Goal: Transaction & Acquisition: Subscribe to service/newsletter

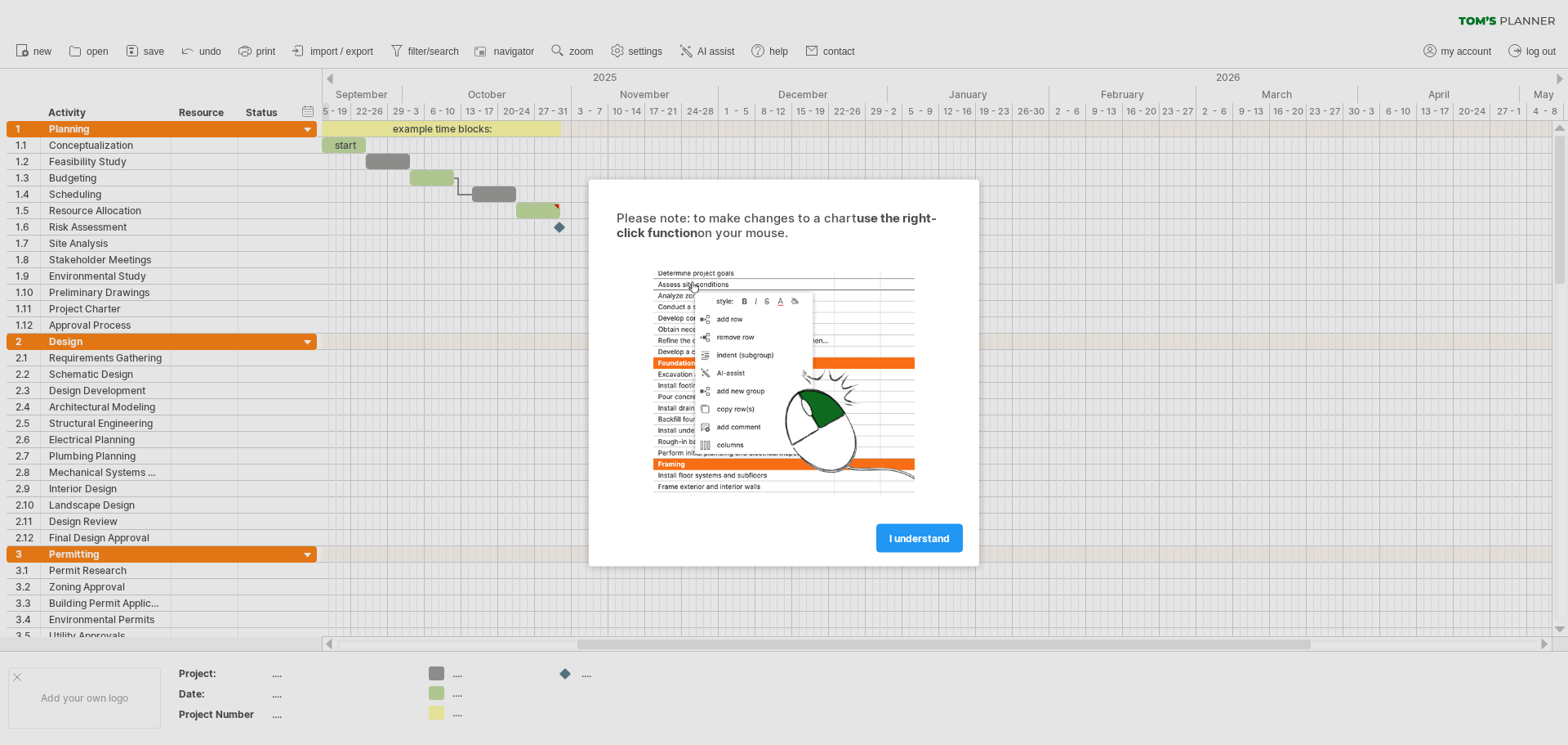
click at [907, 538] on span "I understand" at bounding box center [920, 537] width 60 height 12
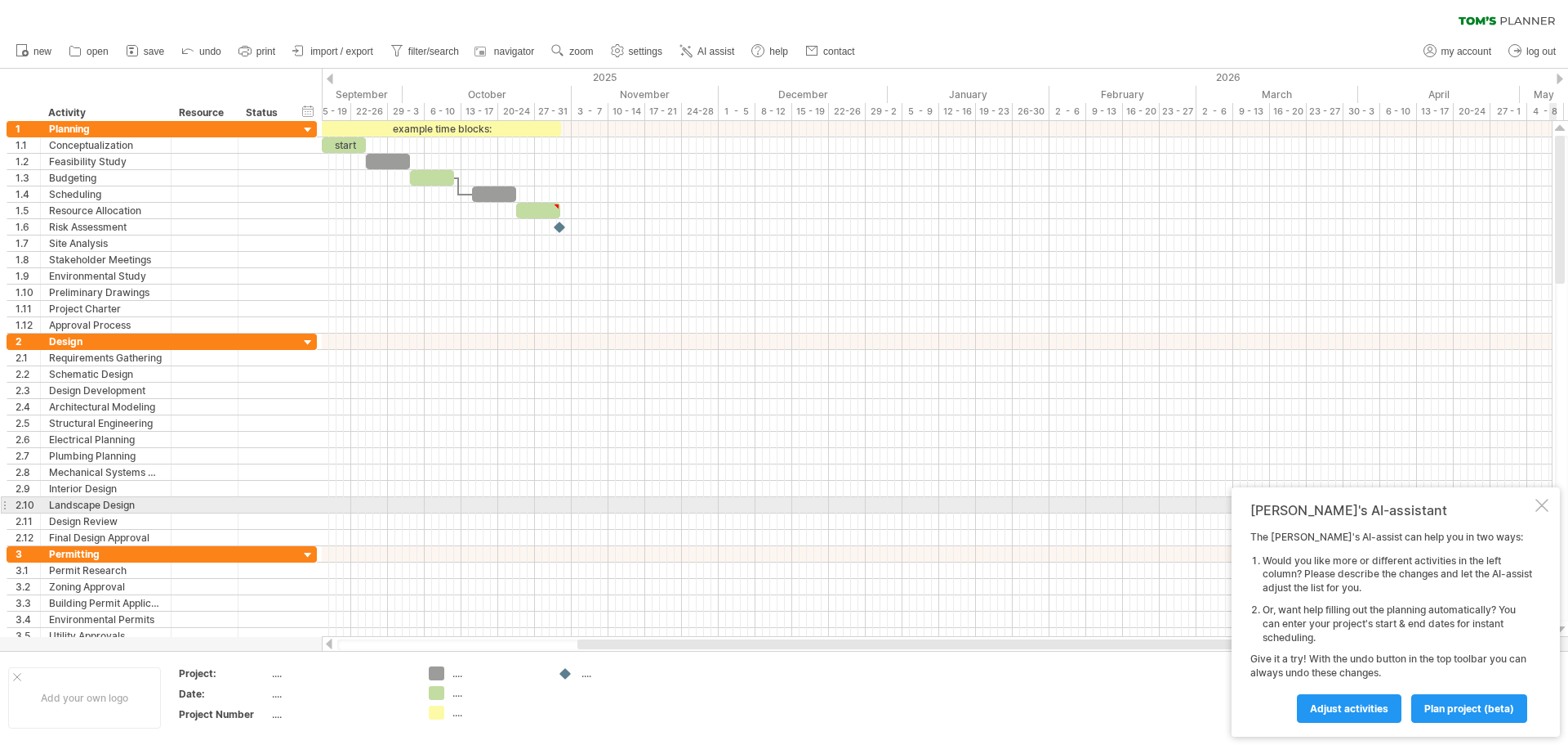
click at [1537, 506] on div at bounding box center [1542, 505] width 13 height 13
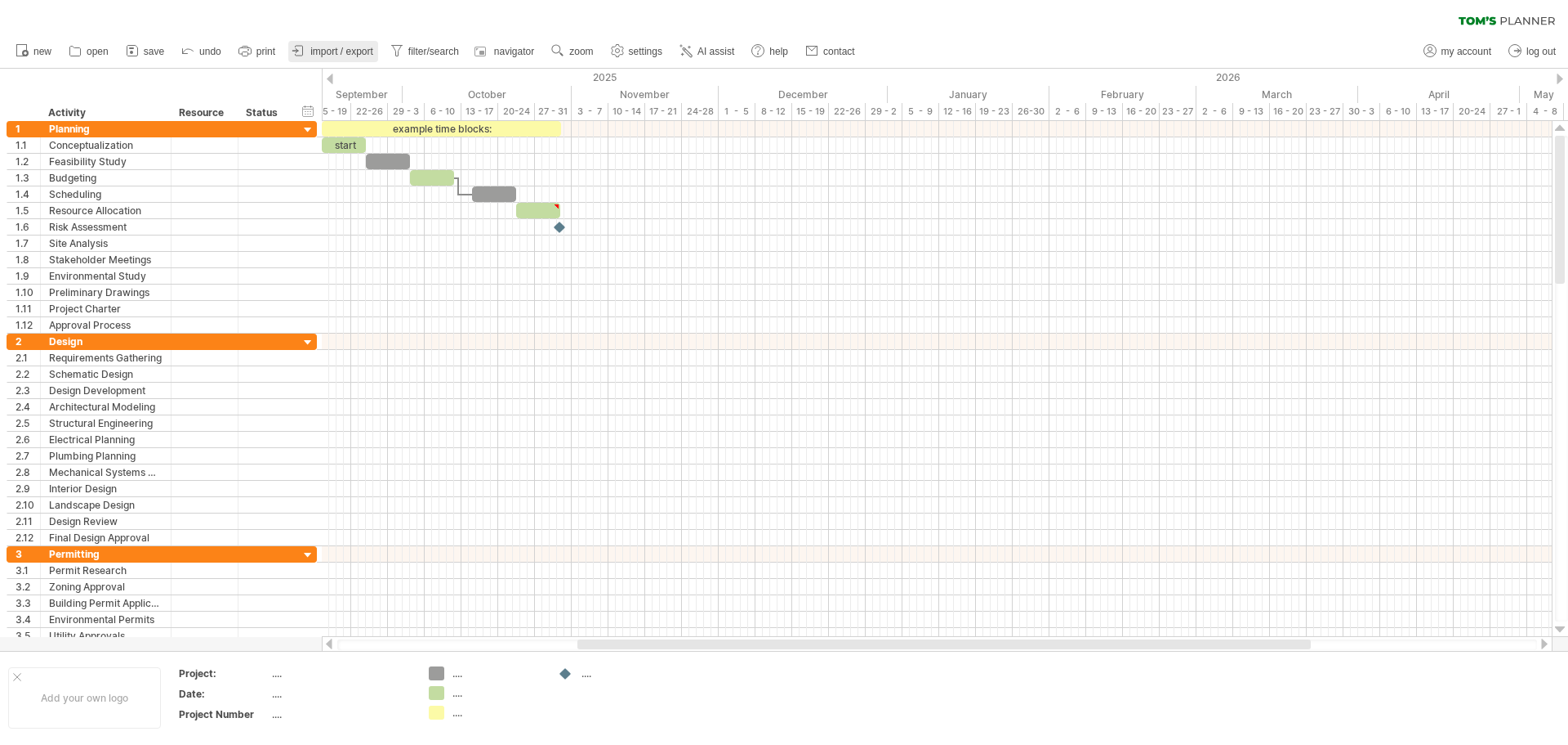
click at [322, 51] on span "import / export" at bounding box center [341, 51] width 63 height 12
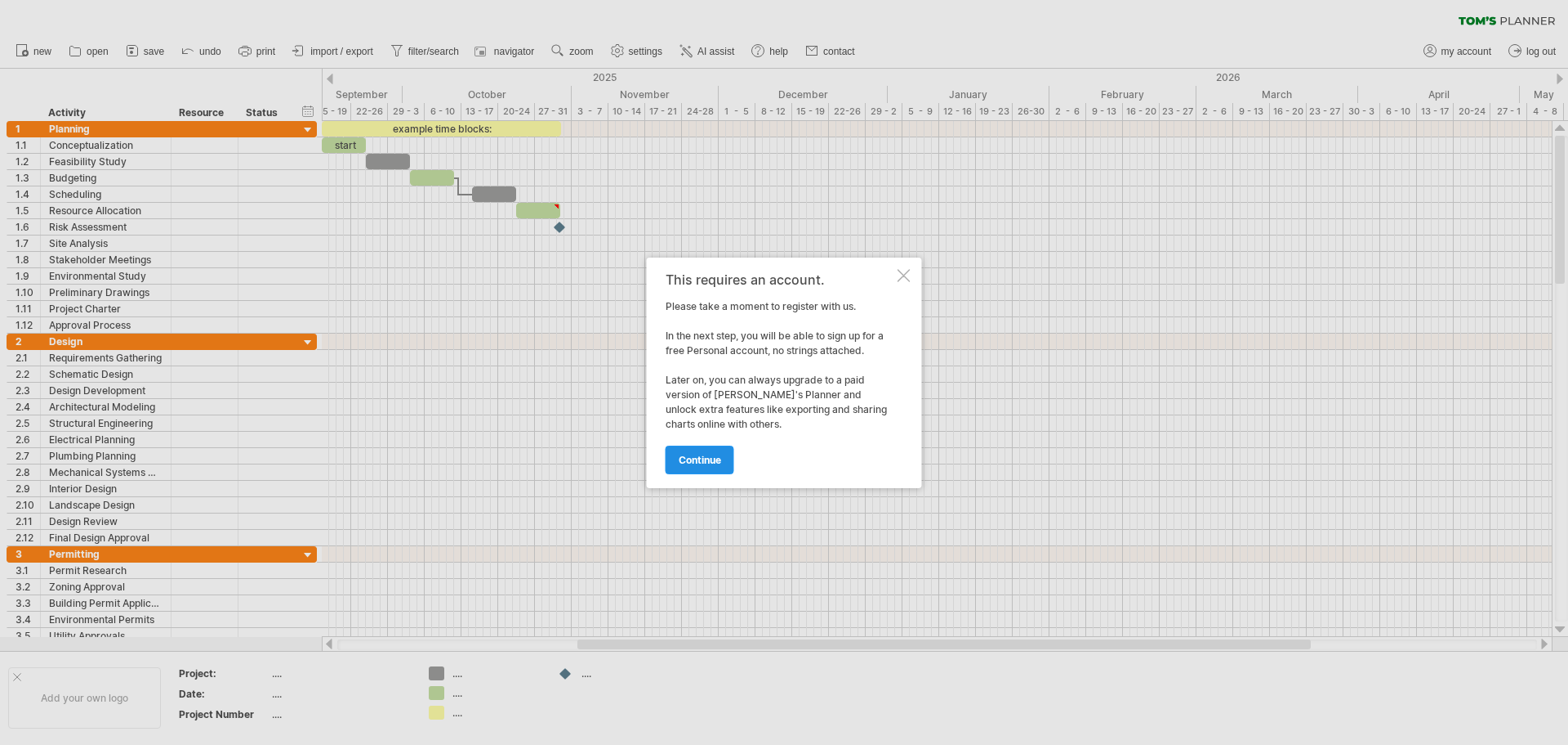
click at [698, 454] on span "continue" at bounding box center [700, 459] width 43 height 12
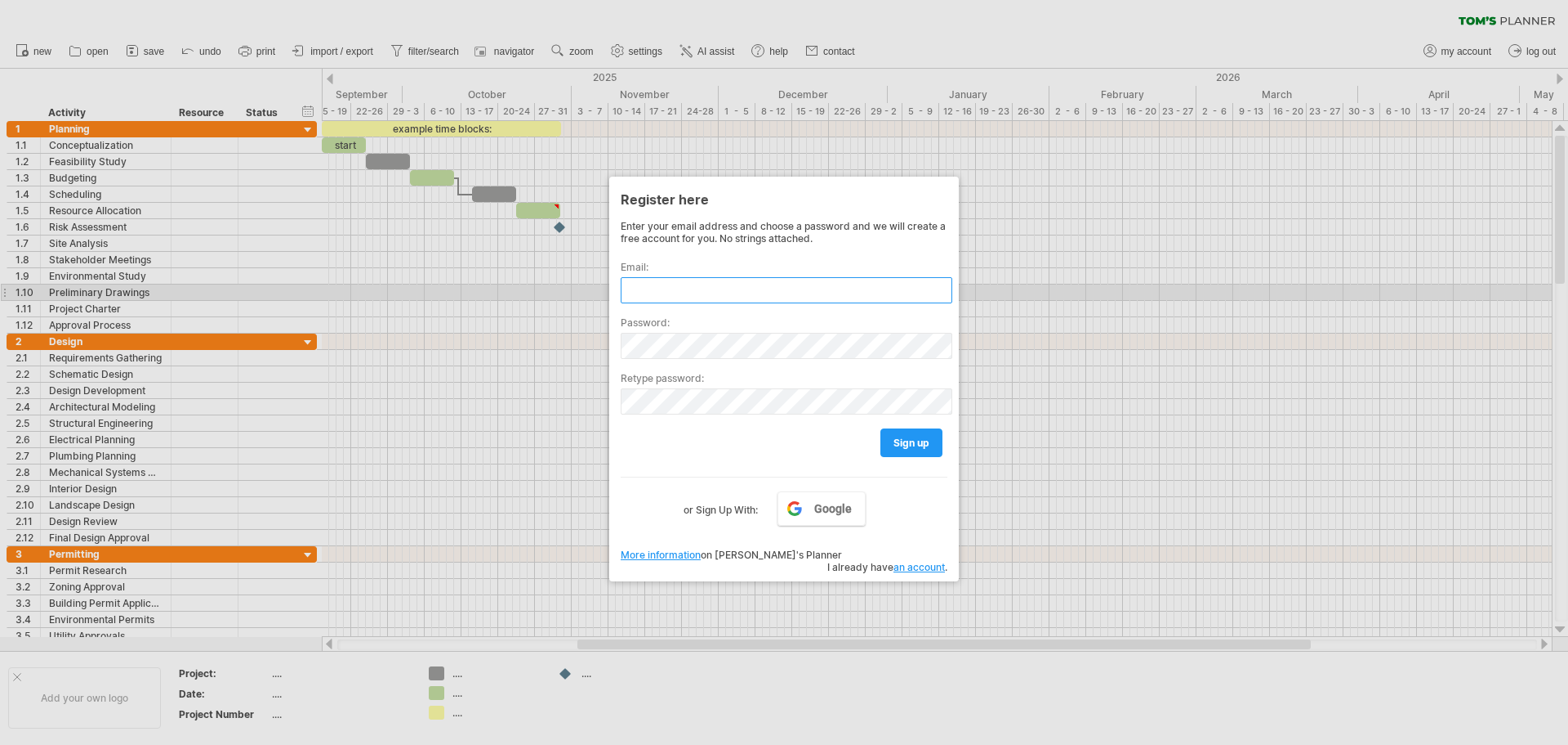
click at [675, 284] on input "text" at bounding box center [786, 289] width 332 height 26
type input "**********"
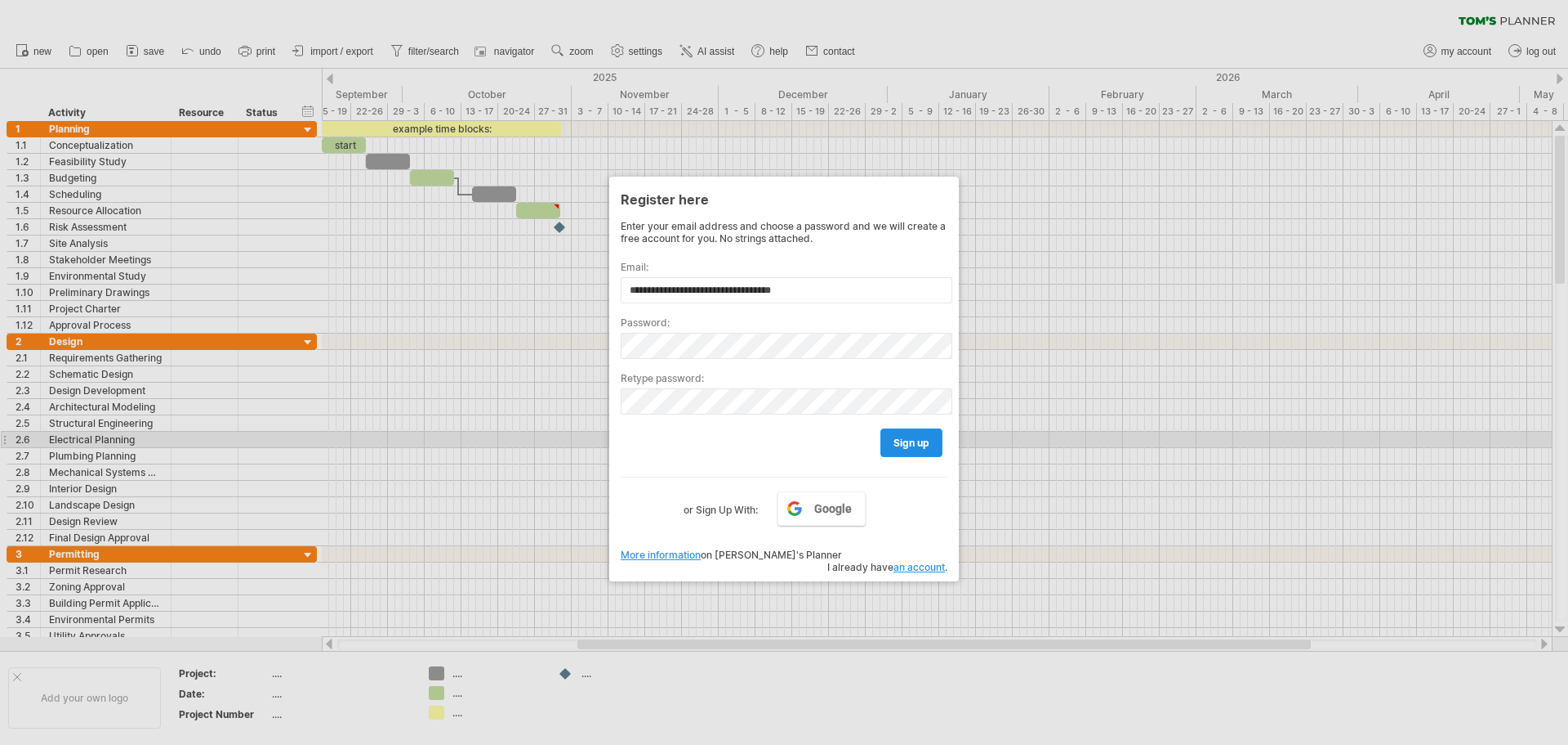
click at [925, 442] on span "sign up" at bounding box center [911, 443] width 36 height 12
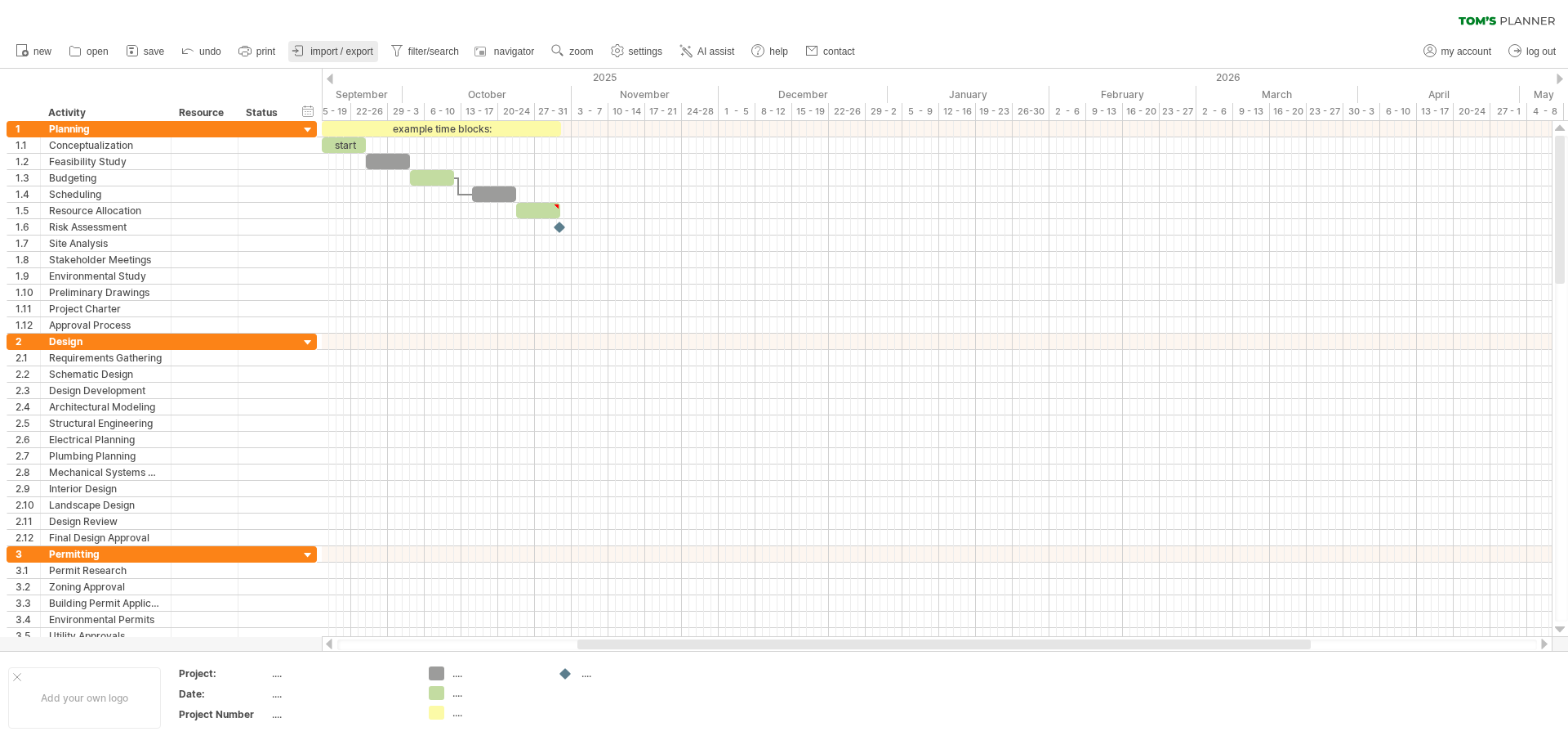
click at [327, 51] on span "import / export" at bounding box center [341, 51] width 63 height 12
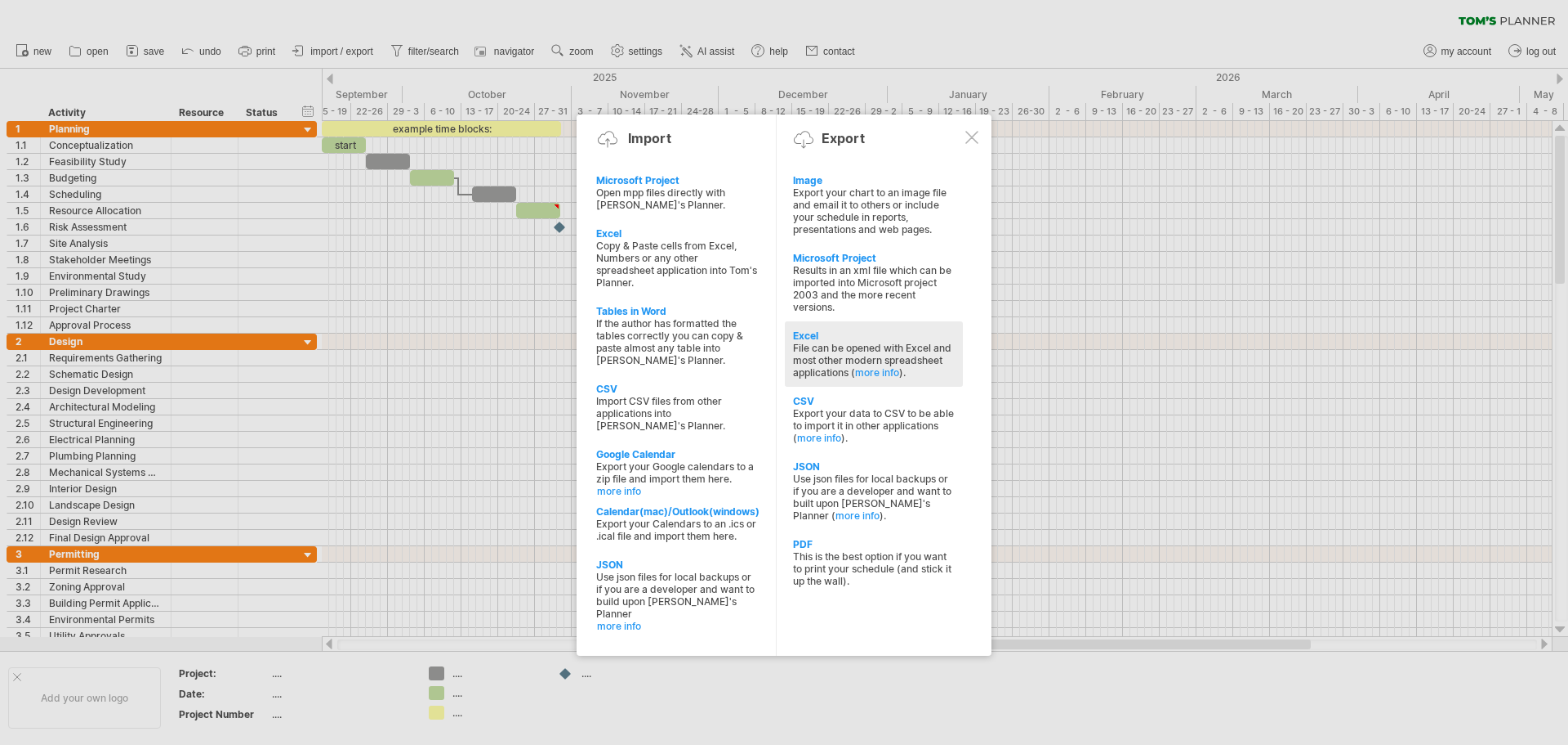
click at [845, 347] on div "File can be opened with Excel and most other modern spreadsheet applications ( …" at bounding box center [874, 359] width 161 height 36
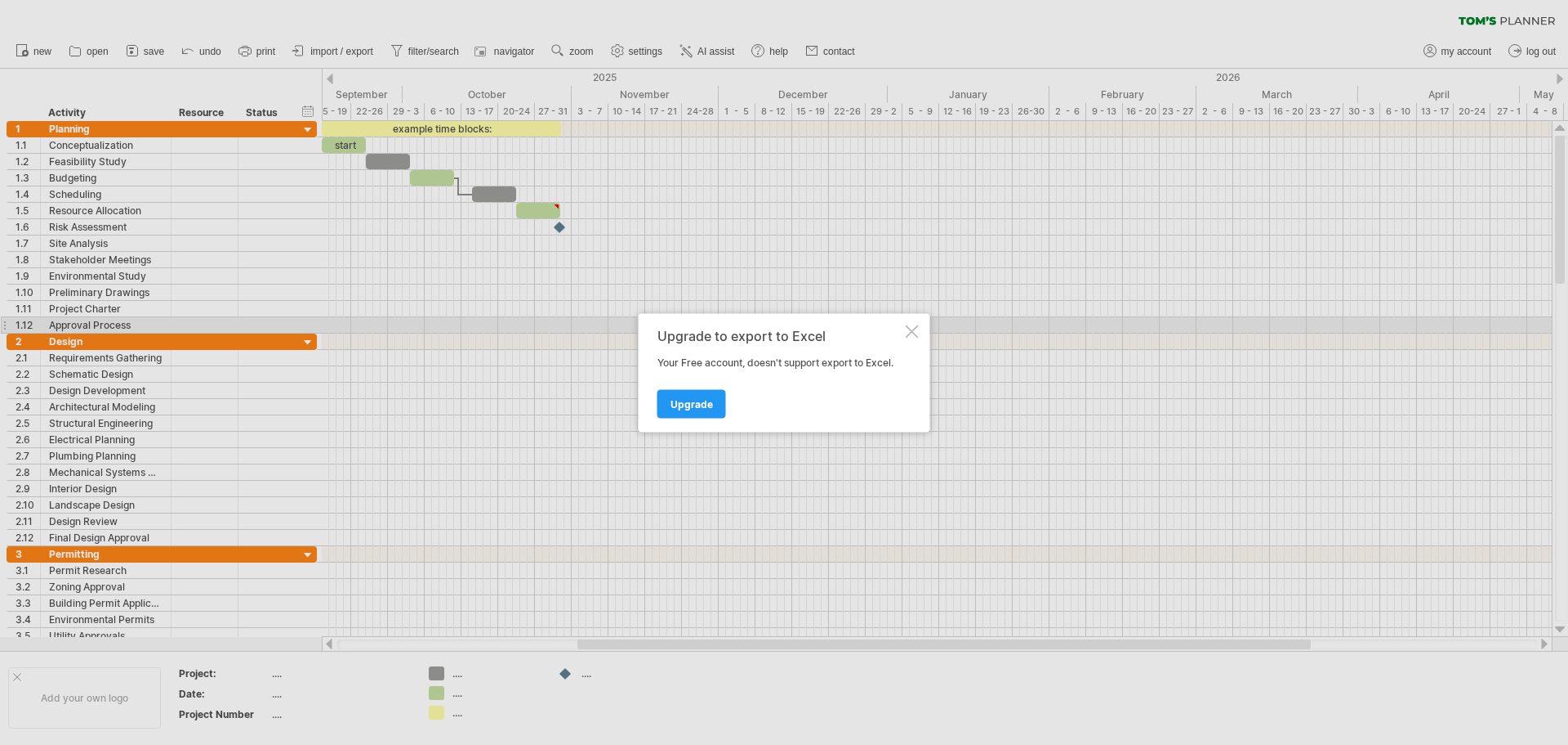
click at [911, 333] on div at bounding box center [912, 331] width 13 height 13
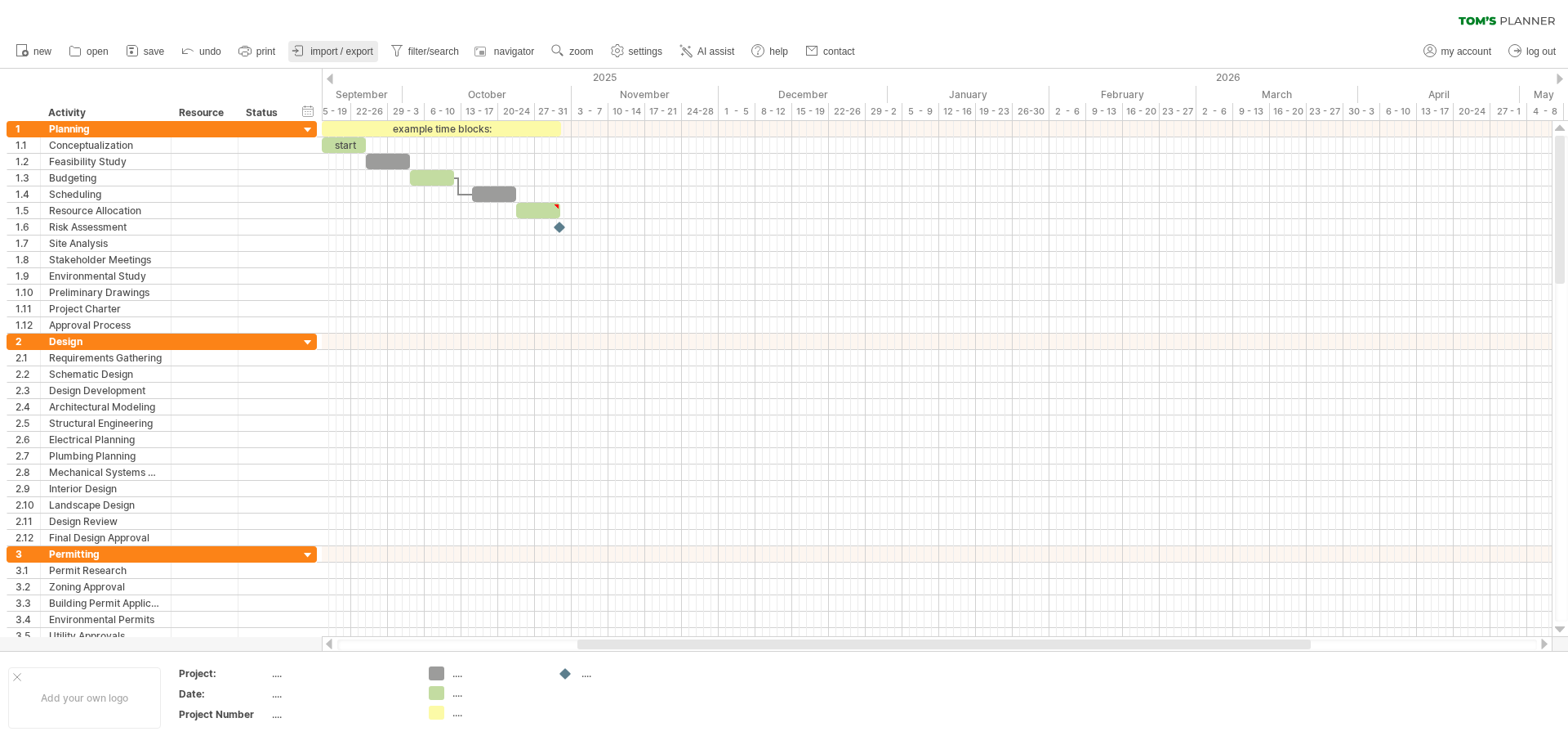
click at [334, 53] on span "import / export" at bounding box center [341, 51] width 63 height 12
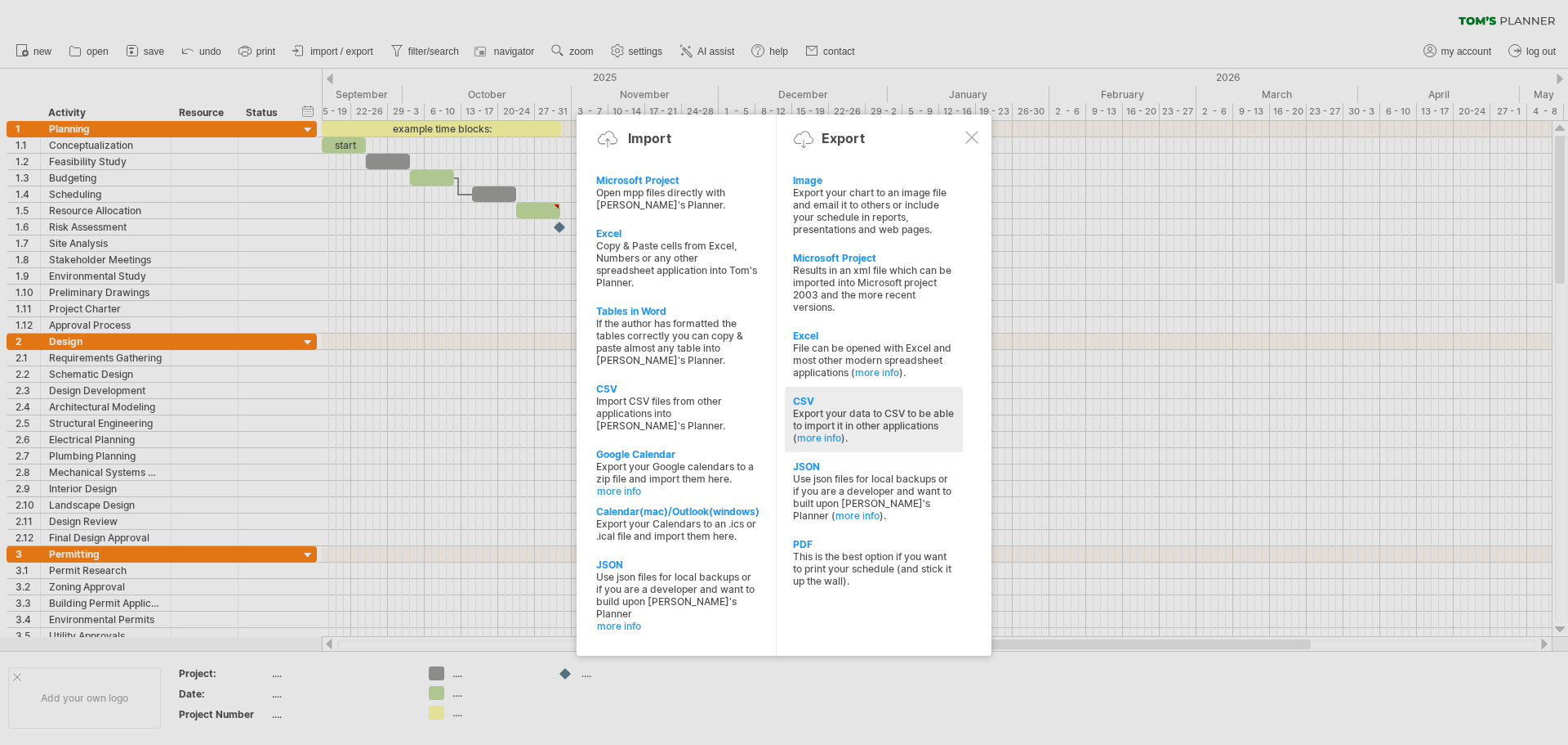
click at [865, 412] on div "Export your data to CSV to be able to import it in other applications ( more in…" at bounding box center [874, 425] width 161 height 36
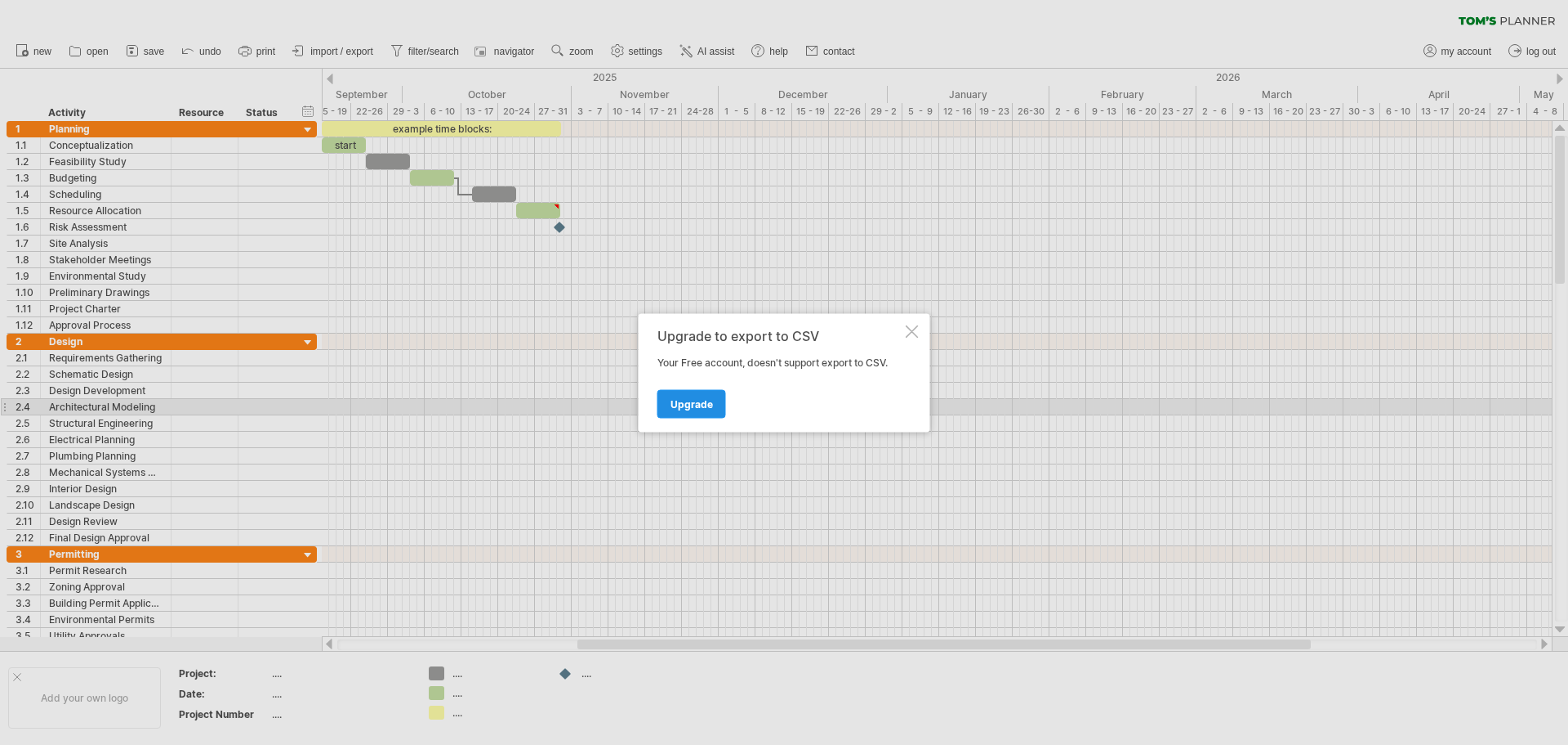
click at [694, 403] on span "Upgrade" at bounding box center [692, 404] width 43 height 12
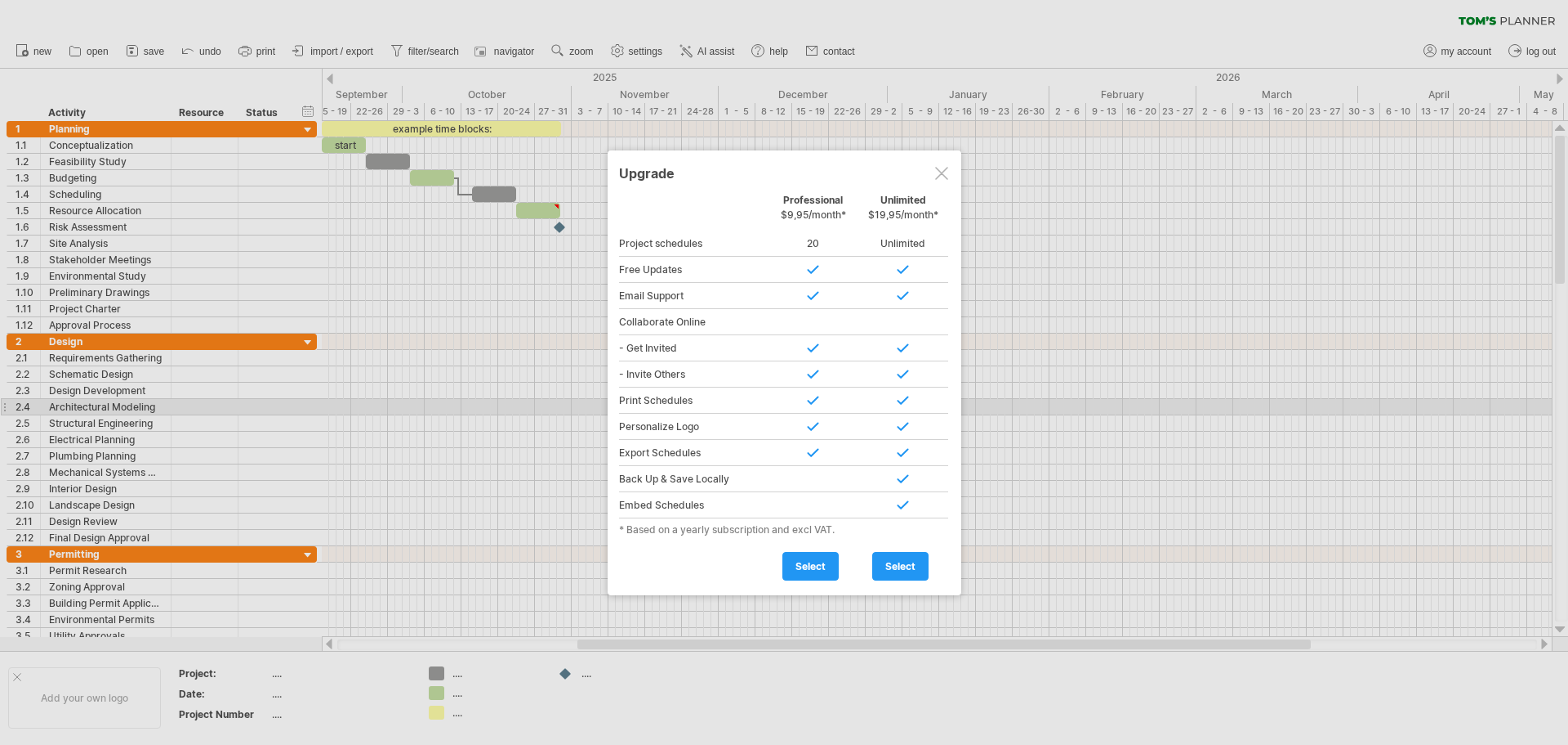
click at [943, 171] on div at bounding box center [941, 173] width 13 height 13
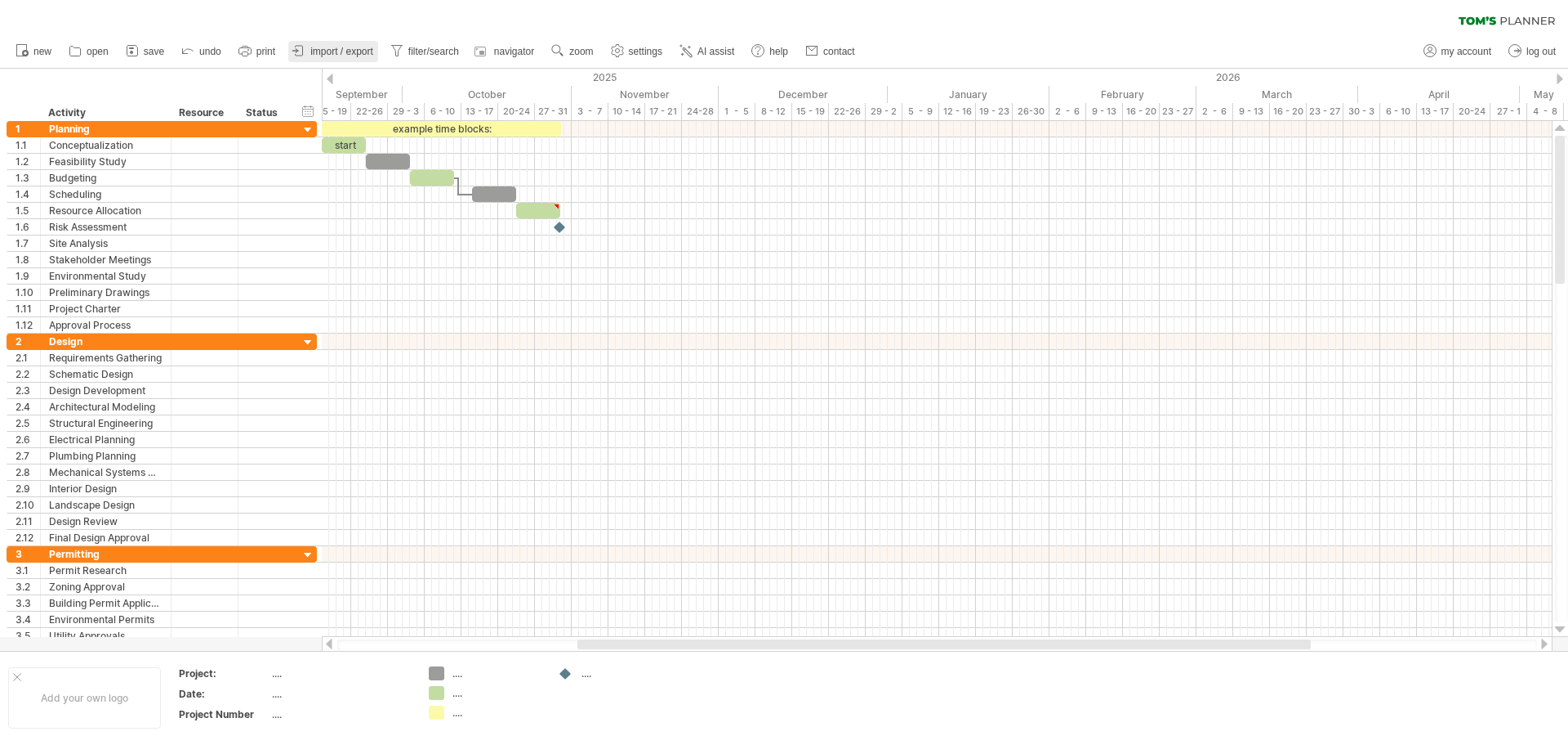
click at [353, 54] on span "import / export" at bounding box center [341, 51] width 63 height 12
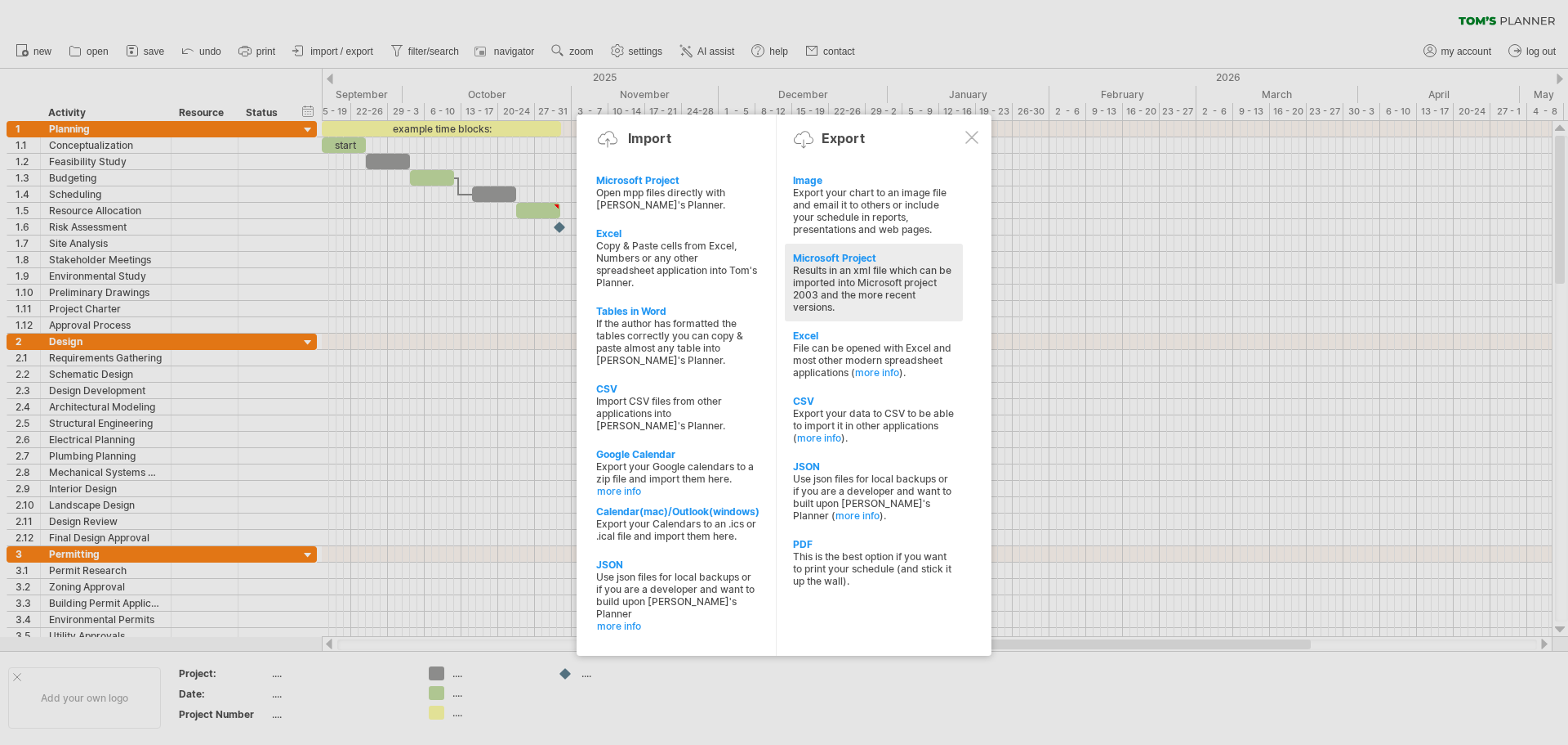
click at [841, 275] on div "Results in an xml file which can be imported into Microsoft project 2003 and th…" at bounding box center [874, 288] width 161 height 49
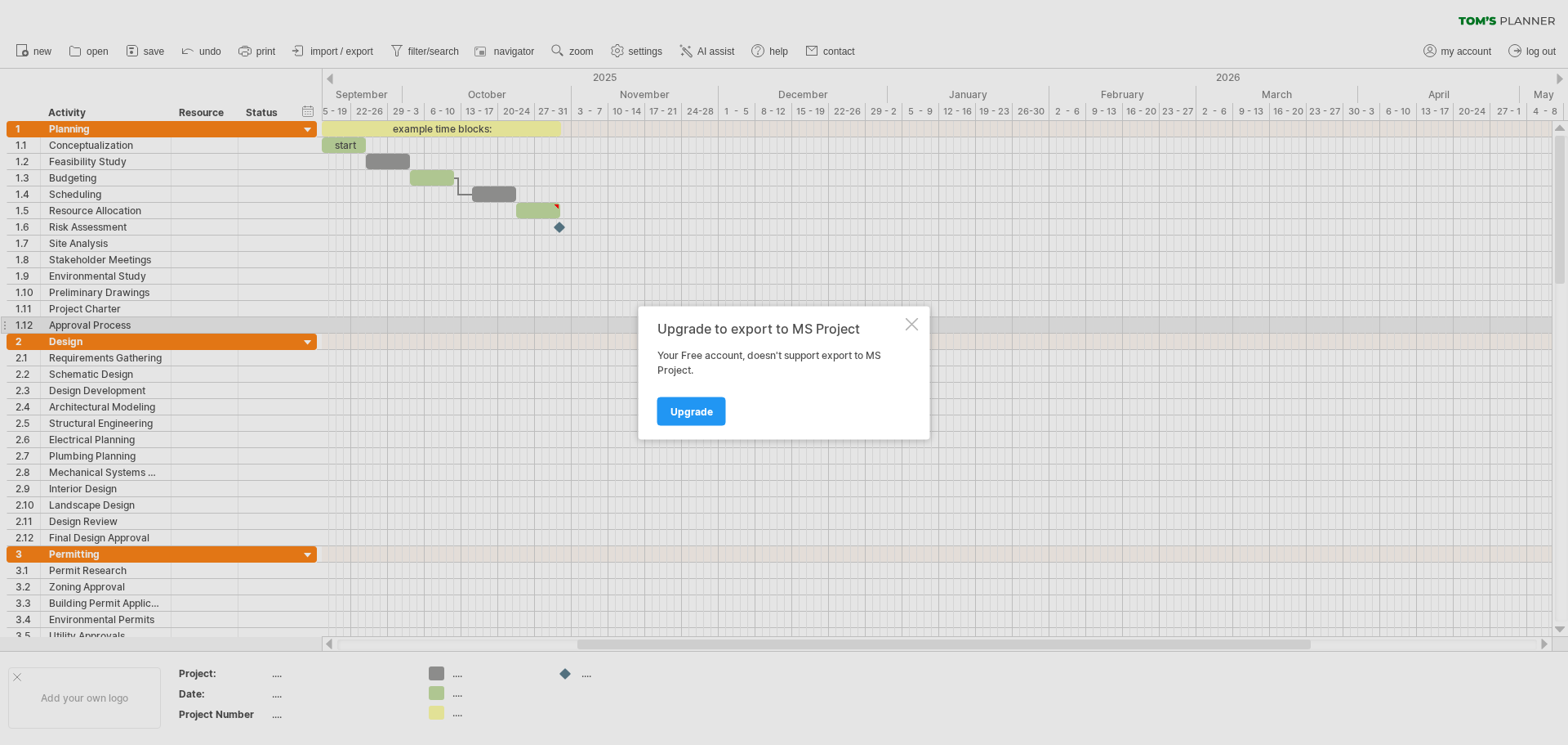
click at [909, 327] on div at bounding box center [912, 324] width 13 height 13
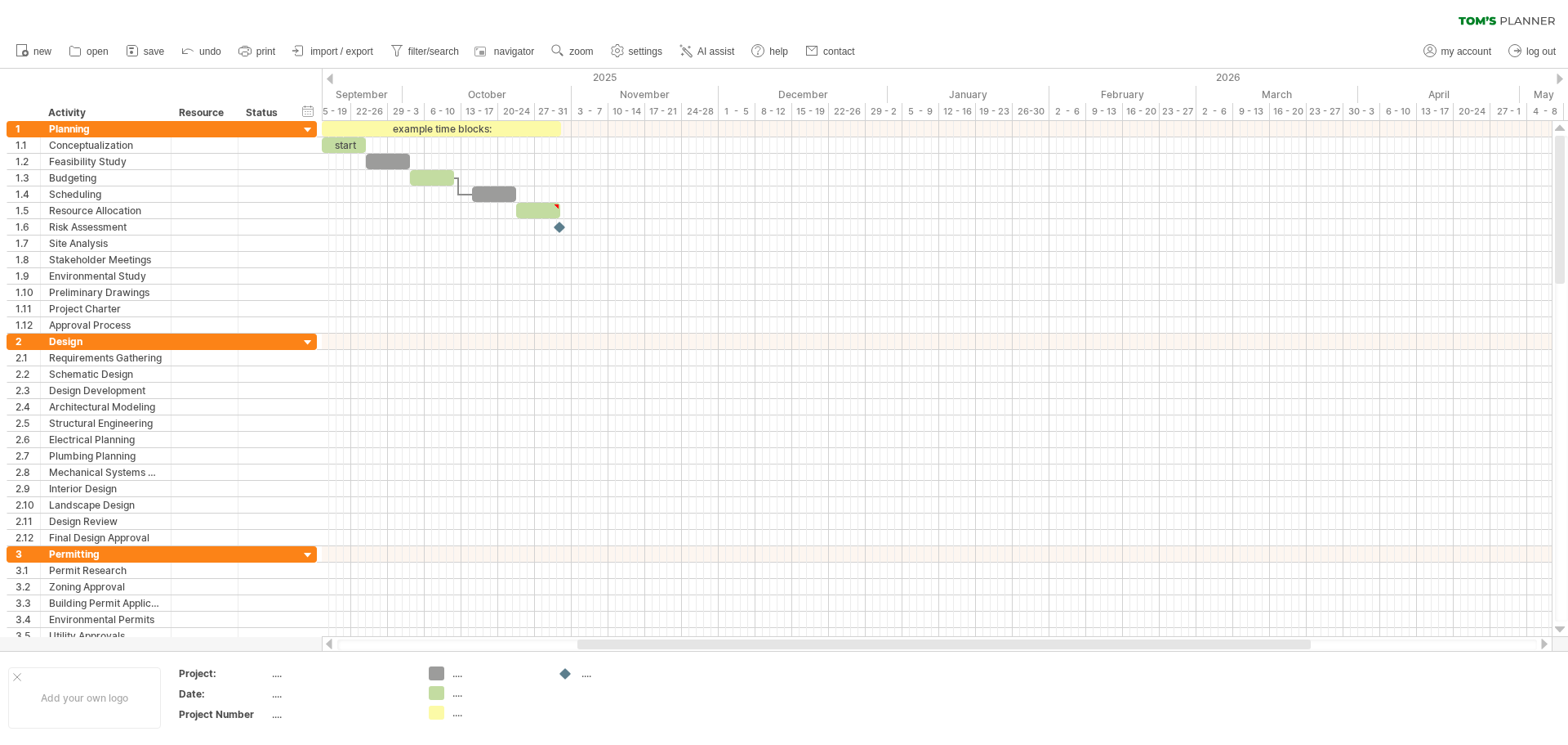
drag, startPoint x: 27, startPoint y: 111, endPoint x: 0, endPoint y: 99, distance: 29.5
click at [0, 99] on div "hide start/end/duration show start/end/duration ******** Activity ******** Reso…" at bounding box center [160, 94] width 322 height 52
click at [41, 91] on div "hide start/end/duration show start/end/duration ******** Activity ******** Reso…" at bounding box center [160, 94] width 322 height 52
click at [253, 44] on icon at bounding box center [245, 51] width 16 height 16
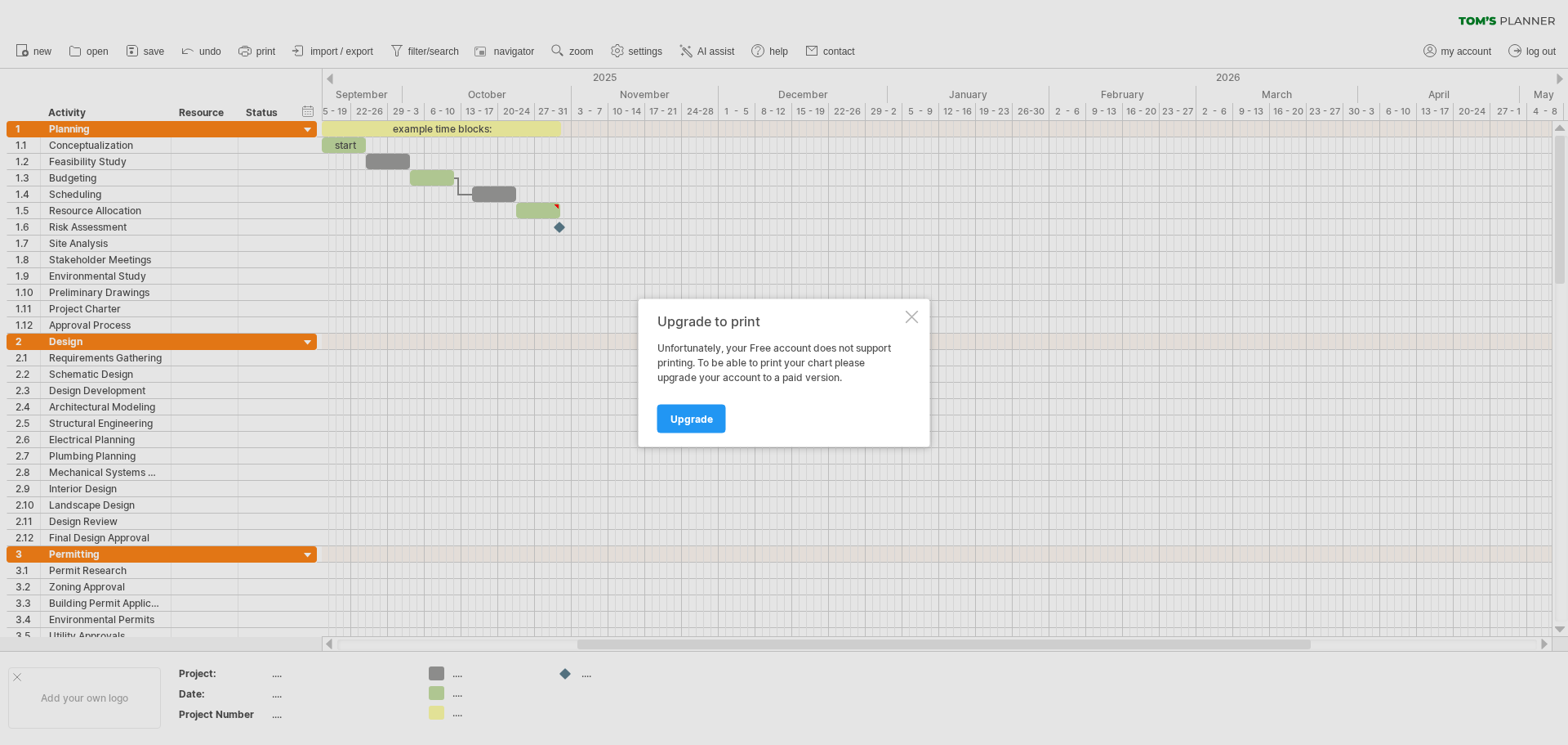
click at [913, 316] on div at bounding box center [912, 316] width 13 height 13
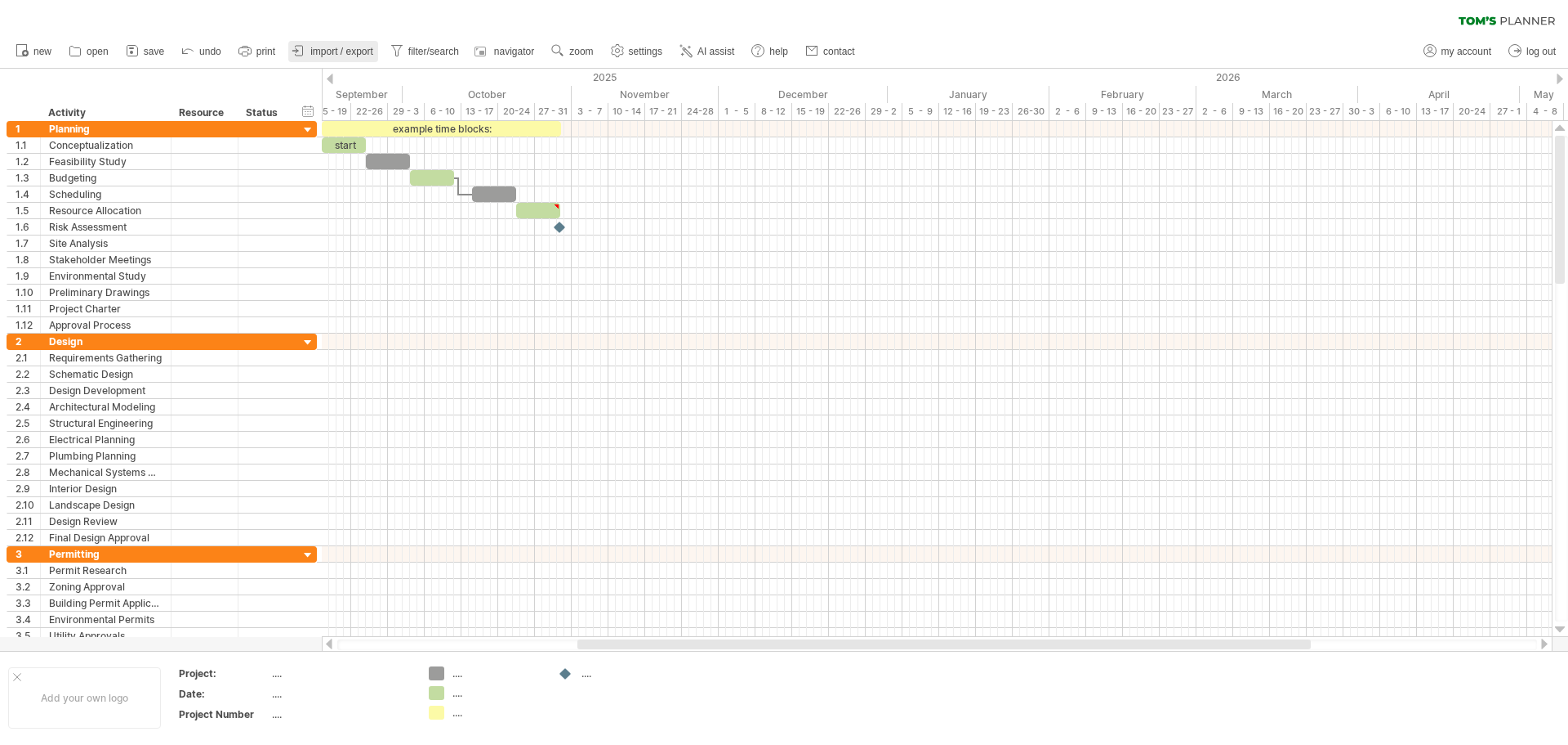
click at [355, 51] on span "import / export" at bounding box center [341, 51] width 63 height 12
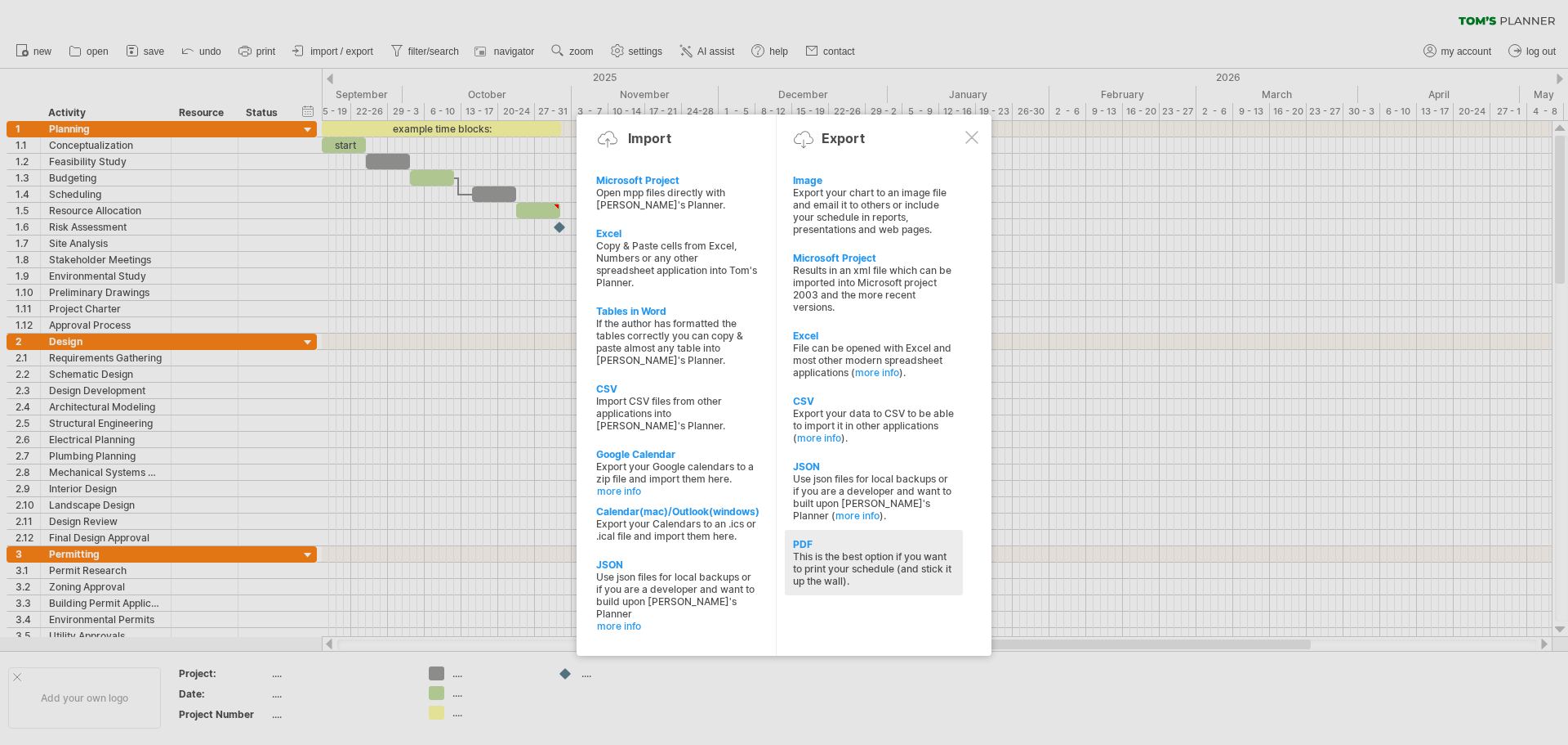
click at [828, 548] on div "PDF" at bounding box center [874, 544] width 161 height 12
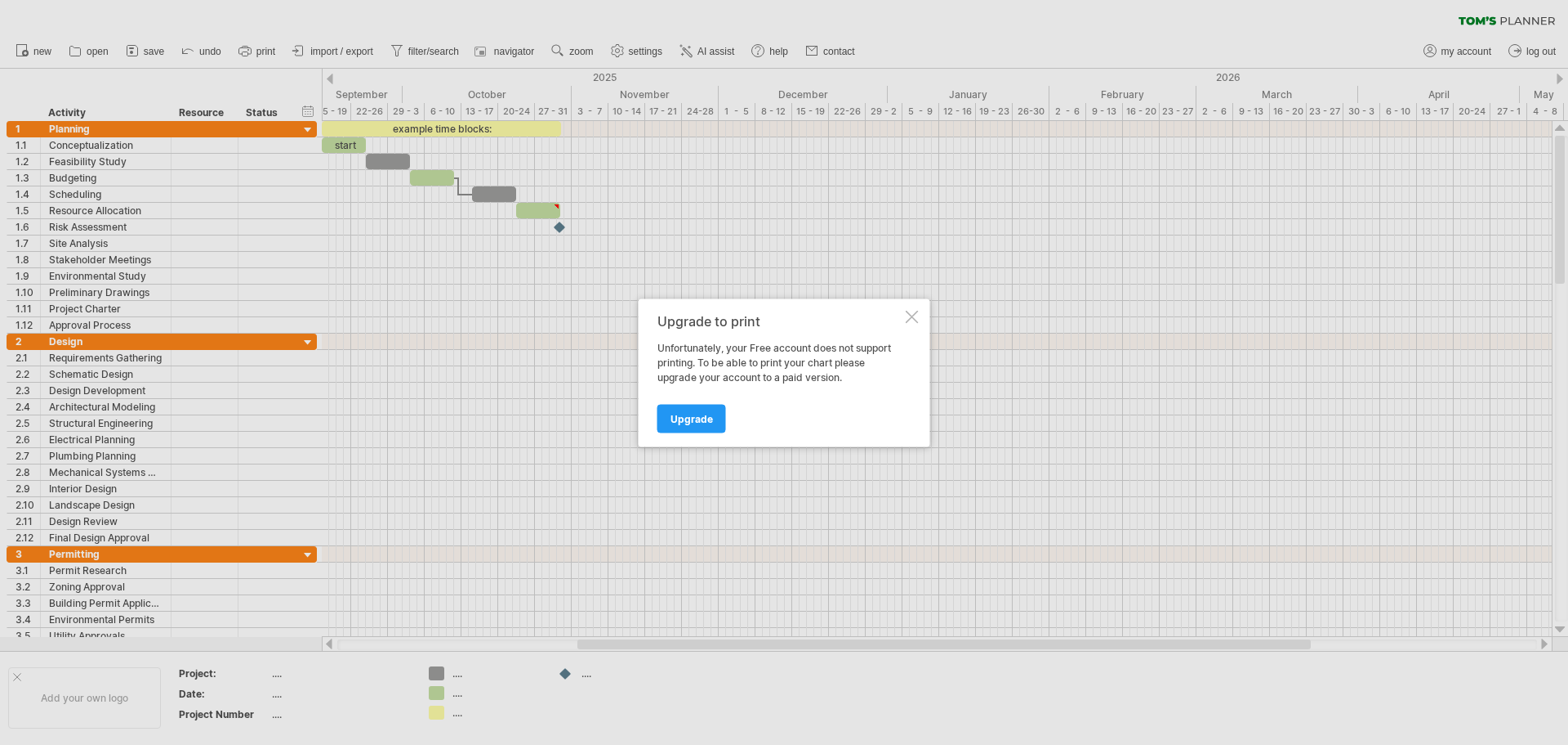
click at [678, 401] on div "Upgrade" at bounding box center [780, 411] width 245 height 42
click at [905, 309] on div "Upgrade to print Unfortunately, your Free account does not support printing. To…" at bounding box center [784, 372] width 292 height 148
click at [912, 318] on div at bounding box center [912, 316] width 13 height 13
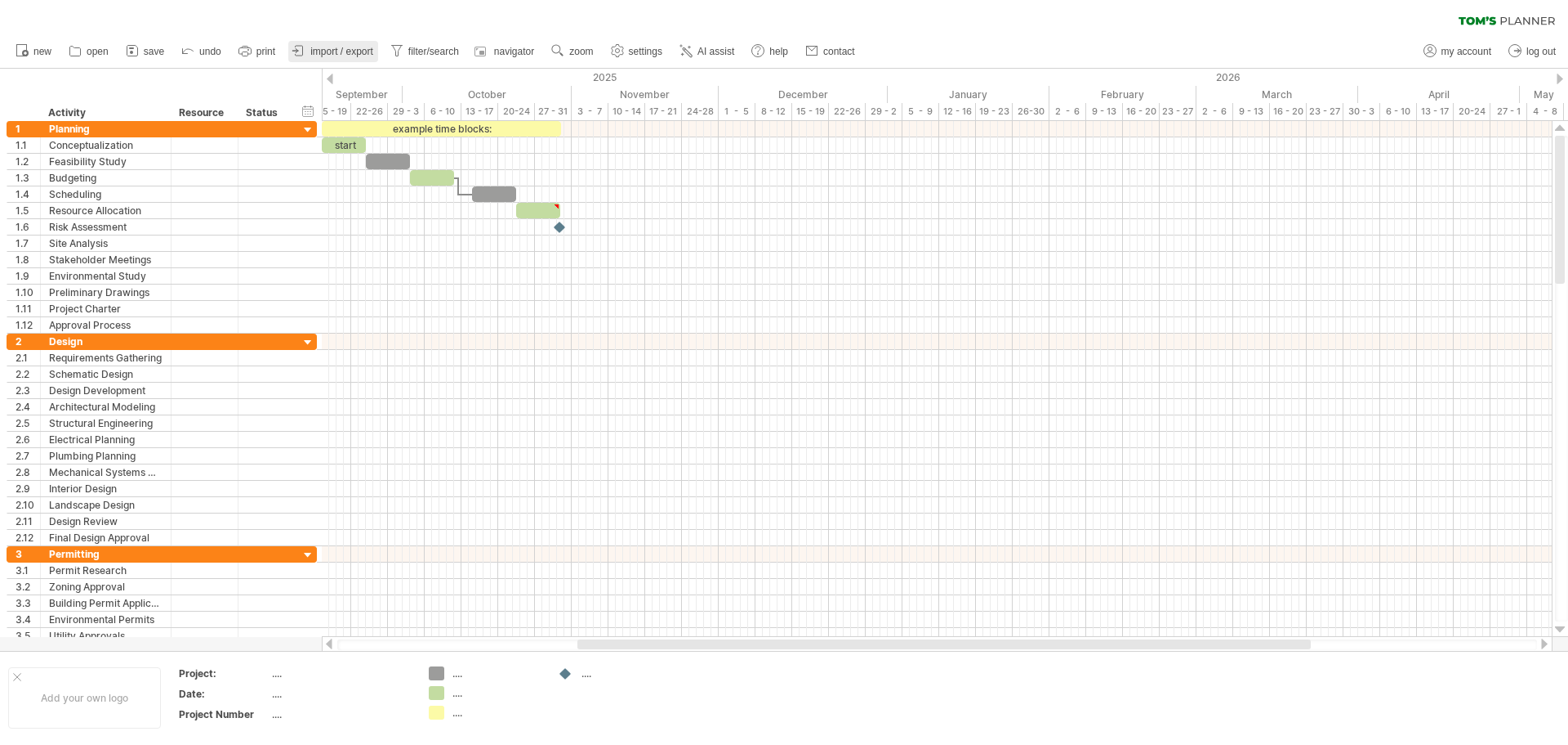
click at [346, 47] on span "import / export" at bounding box center [341, 51] width 63 height 12
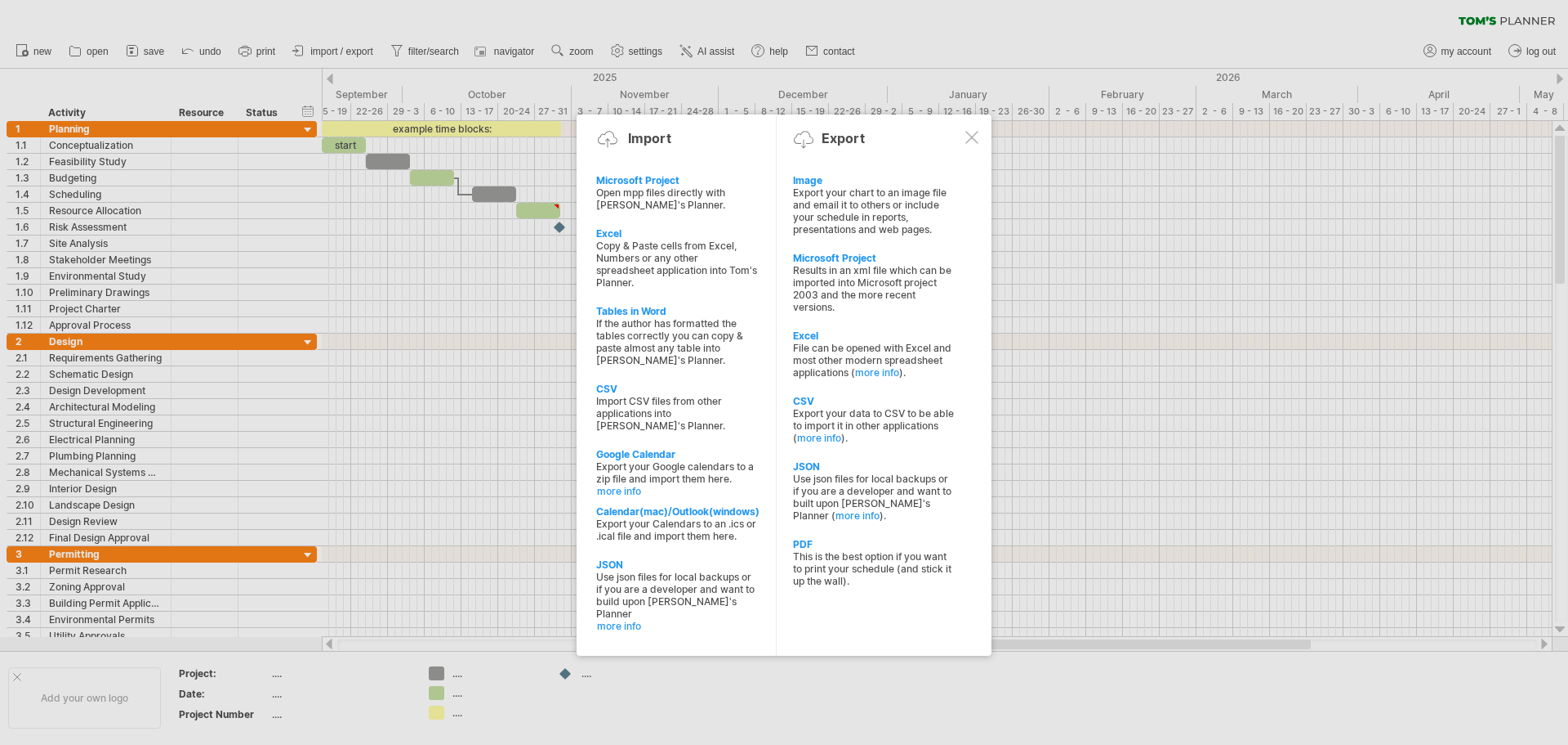
click at [972, 132] on div at bounding box center [971, 137] width 13 height 13
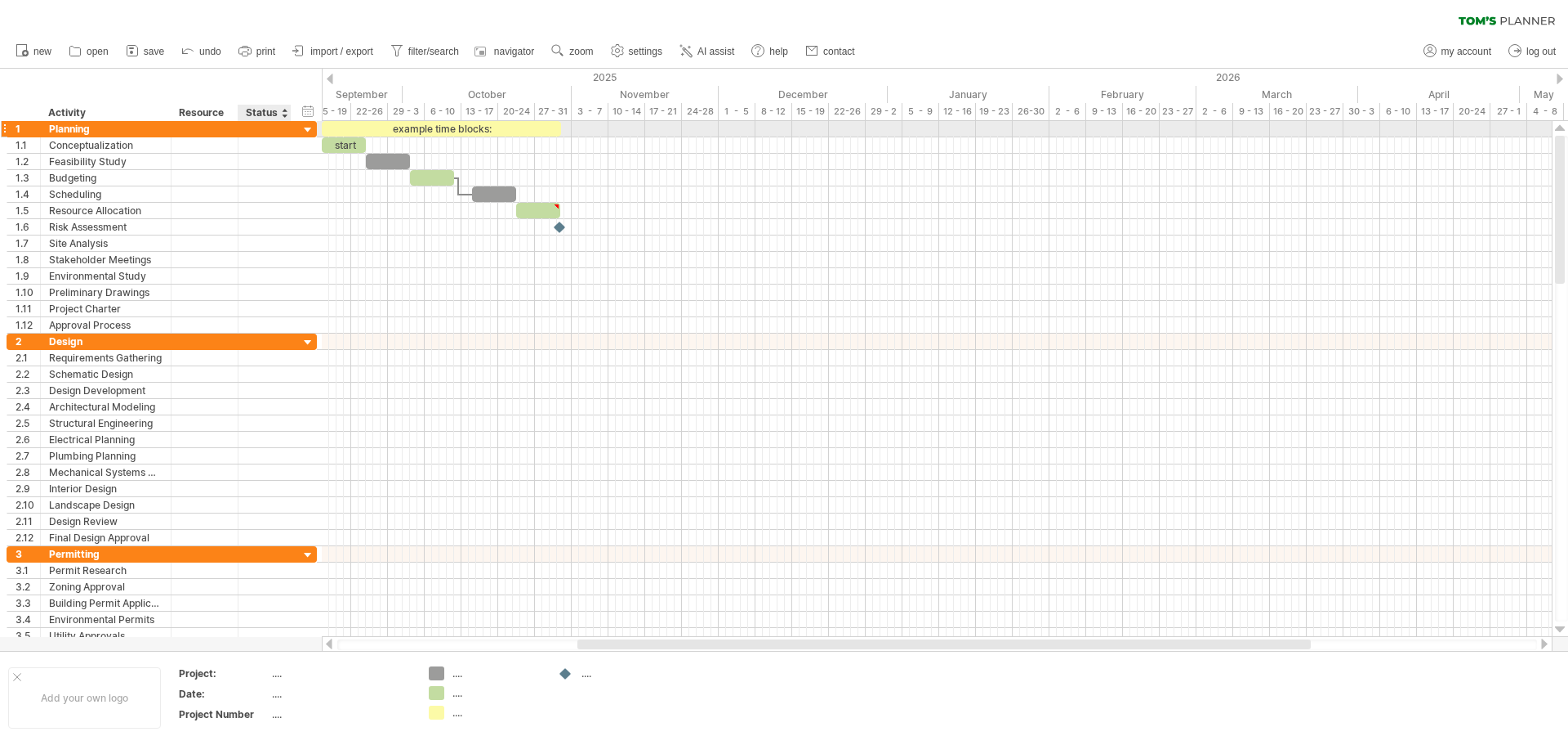
drag, startPoint x: 20, startPoint y: 111, endPoint x: 291, endPoint y: 123, distance: 271.3
click at [291, 123] on div "Trying to reach [DOMAIN_NAME] Connected again... 0% clear filter new 1" at bounding box center [784, 372] width 1568 height 745
click at [20, 75] on div "hide start/end/duration show start/end/duration ******** Activity ******** Reso…" at bounding box center [160, 94] width 322 height 52
